Goal: Information Seeking & Learning: Learn about a topic

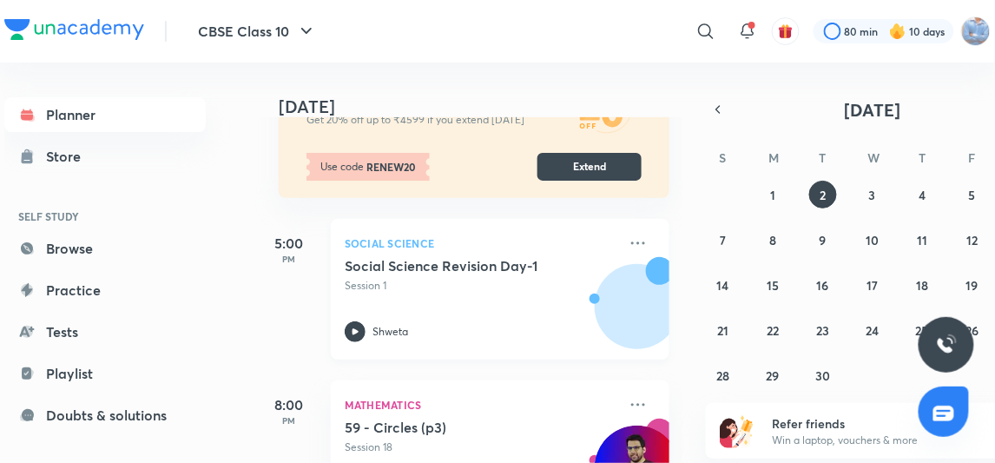
scroll to position [231, 0]
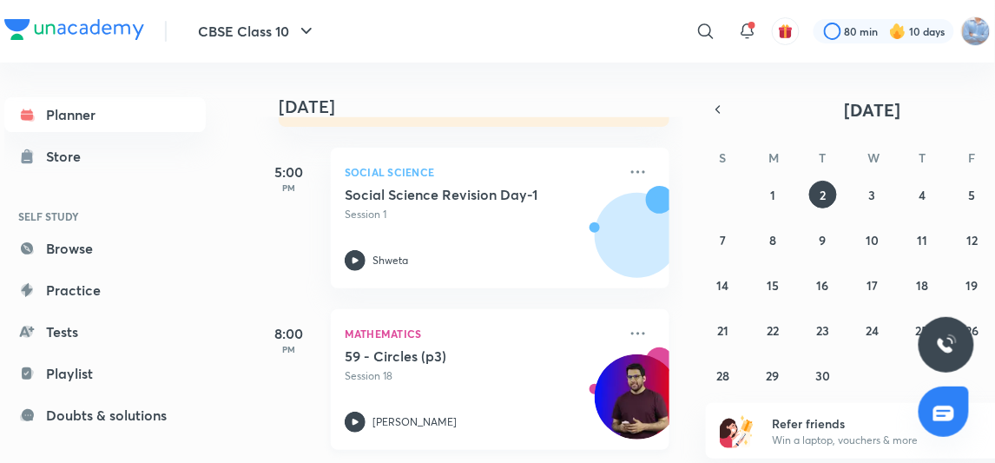
click at [358, 419] on icon at bounding box center [355, 421] width 21 height 21
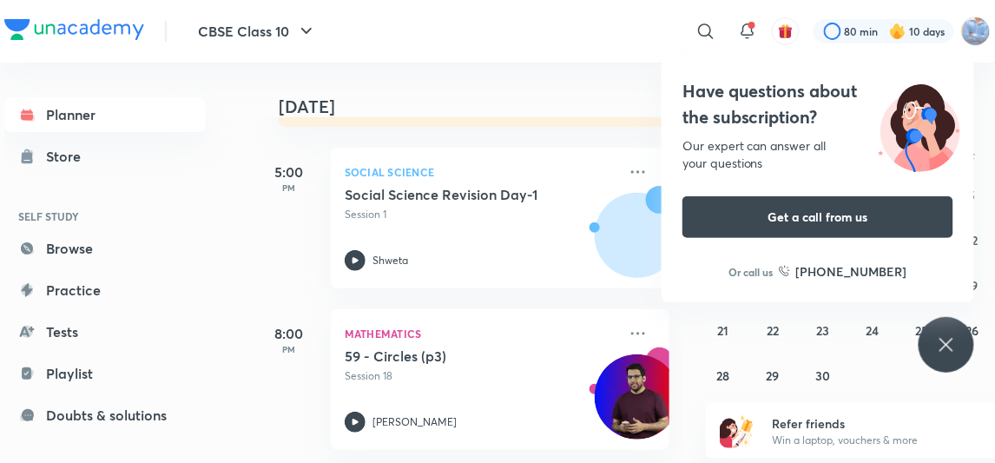
scroll to position [11, 0]
